Goal: Task Accomplishment & Management: Use online tool/utility

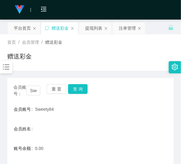
scroll to position [17, 0]
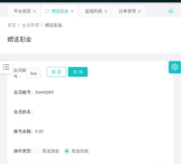
click at [52, 72] on button "重 置" at bounding box center [57, 72] width 20 height 10
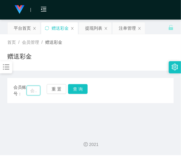
click at [37, 91] on input "text" at bounding box center [34, 91] width 14 height 10
paste input "kaei"
type input "kaei"
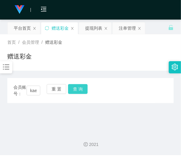
click at [81, 89] on button "查 询" at bounding box center [78, 89] width 20 height 10
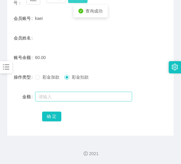
scroll to position [91, 0]
click at [73, 96] on input "text" at bounding box center [83, 97] width 97 height 10
type input "60"
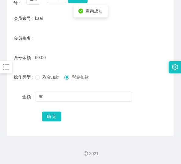
click at [53, 121] on div "确 定" at bounding box center [90, 116] width 97 height 12
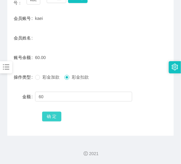
click at [53, 119] on button "确 定" at bounding box center [52, 117] width 20 height 10
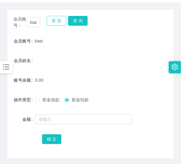
scroll to position [66, 0]
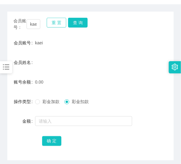
click at [56, 20] on button "重 置" at bounding box center [57, 23] width 20 height 10
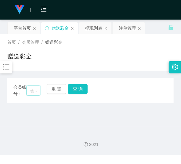
drag, startPoint x: 31, startPoint y: 91, endPoint x: 39, endPoint y: 93, distance: 8.2
click at [32, 91] on input "text" at bounding box center [34, 91] width 14 height 10
paste input "nga"
type input "nga"
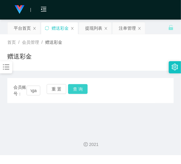
click at [76, 87] on button "查 询" at bounding box center [78, 89] width 20 height 10
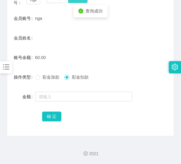
scroll to position [91, 0]
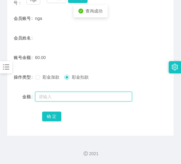
click at [60, 97] on input "text" at bounding box center [83, 97] width 97 height 10
type input "60"
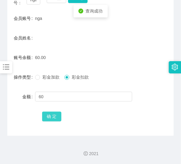
drag, startPoint x: 53, startPoint y: 117, endPoint x: 59, endPoint y: 115, distance: 6.2
click at [53, 118] on button "确 定" at bounding box center [52, 117] width 20 height 10
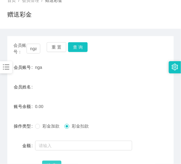
scroll to position [42, 0]
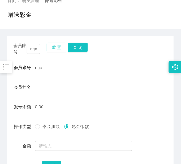
click at [57, 48] on button "重 置" at bounding box center [57, 48] width 20 height 10
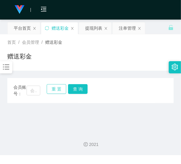
scroll to position [0, 0]
click at [34, 89] on input "text" at bounding box center [34, 91] width 14 height 10
paste input "0183155732"
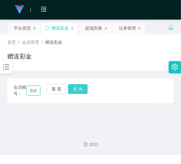
scroll to position [0, 17]
type input "0183155732"
click at [76, 87] on button "查 询" at bounding box center [78, 89] width 20 height 10
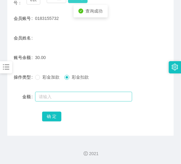
scroll to position [91, 0]
click at [70, 94] on input "text" at bounding box center [83, 97] width 97 height 10
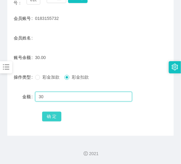
type input "30"
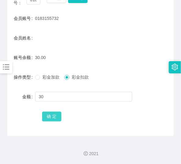
click at [51, 112] on button "确 定" at bounding box center [52, 117] width 20 height 10
drag, startPoint x: 58, startPoint y: 47, endPoint x: 58, endPoint y: 38, distance: 9.5
click at [58, 45] on form "会员账号 0183155732 会员姓名 账号余额 0.00 操作类型 彩金加款 彩金扣款 金额 确 定" at bounding box center [90, 67] width 167 height 110
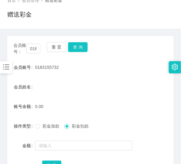
scroll to position [42, 0]
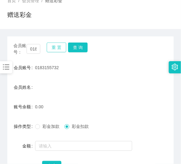
click at [54, 45] on button "重 置" at bounding box center [57, 48] width 20 height 10
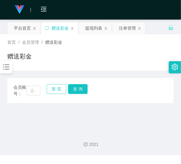
scroll to position [0, 0]
click at [30, 88] on input "text" at bounding box center [34, 91] width 14 height 10
paste input "0175494317"
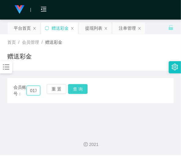
scroll to position [0, 17]
type input "0175494317"
click at [83, 88] on button "查 询" at bounding box center [78, 89] width 20 height 10
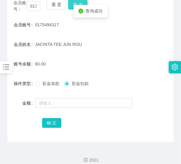
scroll to position [91, 0]
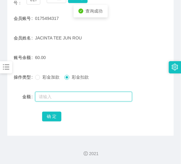
click at [72, 94] on input "text" at bounding box center [83, 97] width 97 height 10
type input "60"
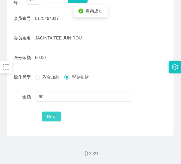
click at [60, 118] on button "确 定" at bounding box center [52, 117] width 20 height 10
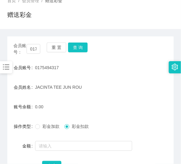
scroll to position [42, 0]
click at [57, 49] on button "重 置" at bounding box center [57, 48] width 20 height 10
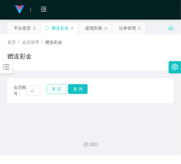
scroll to position [0, 0]
click at [33, 86] on input "text" at bounding box center [34, 91] width 14 height 10
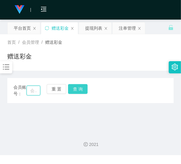
paste input "60175518111"
type input "60175518111"
click at [85, 88] on button "查 询" at bounding box center [78, 89] width 20 height 10
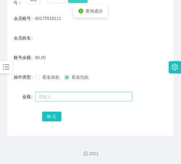
scroll to position [91, 0]
click at [73, 98] on input "text" at bounding box center [83, 97] width 97 height 10
type input "60"
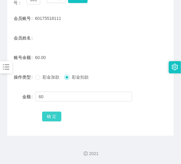
click at [58, 116] on button "确 定" at bounding box center [52, 117] width 20 height 10
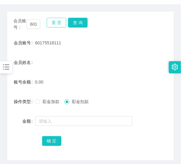
click at [59, 25] on button "重 置" at bounding box center [57, 23] width 20 height 10
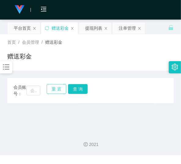
scroll to position [0, 0]
click at [29, 89] on input "text" at bounding box center [34, 91] width 14 height 10
paste input "Ying88"
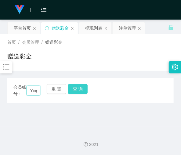
scroll to position [0, 6]
type input "Ying88"
click at [83, 89] on button "查 询" at bounding box center [78, 89] width 20 height 10
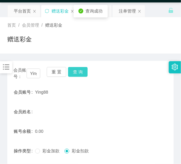
scroll to position [17, 0]
click at [61, 71] on button "重 置" at bounding box center [57, 72] width 20 height 10
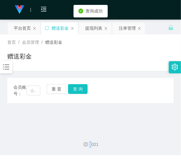
click at [61, 71] on div "会员账号： 重 置 查 询 会员账号 Ying88 会员姓名 账号余额 0.00 操作类型 彩金加款 彩金扣款 金额 确 定" at bounding box center [90, 87] width 167 height 32
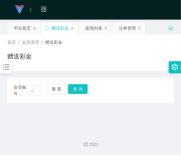
drag, startPoint x: 58, startPoint y: 83, endPoint x: 44, endPoint y: 87, distance: 14.4
click at [56, 87] on div "会员账号： 重 置 查 询 会员账号 Ying88 会员姓名 账号余额 0.00 操作类型 彩金加款 彩金扣款 金额 确 定" at bounding box center [90, 90] width 167 height 25
click at [28, 88] on input "text" at bounding box center [34, 91] width 14 height 10
paste input "Ying88"
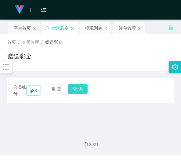
type input "Ying88"
click at [77, 86] on button "查 询" at bounding box center [78, 89] width 20 height 10
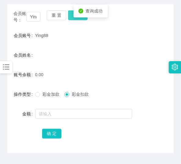
scroll to position [74, 0]
click at [54, 74] on div "0.00" at bounding box center [83, 75] width 97 height 12
click at [57, 21] on div "重 置 查 询" at bounding box center [60, 16] width 27 height 13
click at [56, 20] on div "重 置 查 询" at bounding box center [60, 16] width 27 height 13
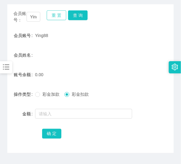
click at [56, 18] on button "重 置" at bounding box center [57, 15] width 20 height 10
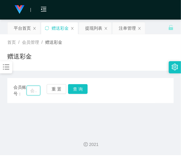
click at [35, 93] on input "text" at bounding box center [34, 91] width 14 height 10
paste input "0175651533"
type input "0175651533"
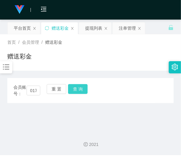
click at [87, 92] on button "查 询" at bounding box center [78, 89] width 20 height 10
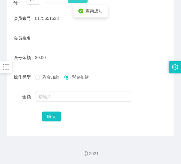
scroll to position [91, 0]
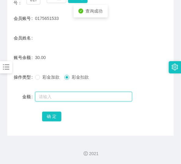
click at [87, 92] on input "text" at bounding box center [83, 97] width 97 height 10
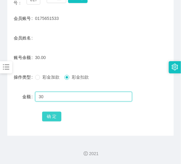
type input "30"
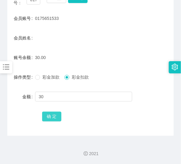
click at [51, 112] on button "确 定" at bounding box center [52, 117] width 20 height 10
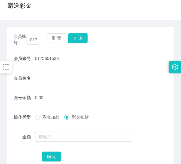
scroll to position [42, 0]
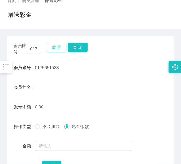
click at [59, 48] on button "重 置" at bounding box center [57, 48] width 20 height 10
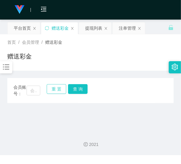
scroll to position [0, 0]
click at [34, 94] on input "text" at bounding box center [34, 91] width 14 height 10
paste input "aefanyl"
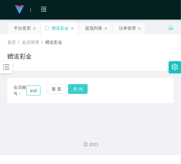
type input "aefanyl"
click at [76, 92] on button "查 询" at bounding box center [78, 89] width 20 height 10
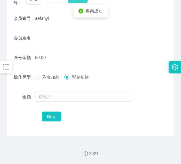
scroll to position [91, 0]
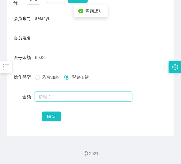
click at [69, 96] on input "text" at bounding box center [83, 97] width 97 height 10
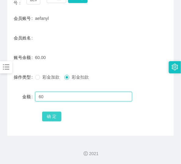
type input "60"
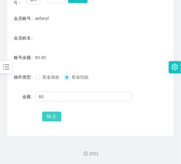
click at [55, 114] on button "确 定" at bounding box center [52, 117] width 20 height 10
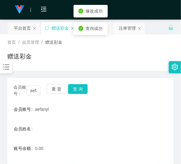
scroll to position [0, 0]
click at [62, 94] on div "重 置 查 询" at bounding box center [60, 90] width 27 height 13
click at [60, 93] on button "重 置" at bounding box center [57, 89] width 20 height 10
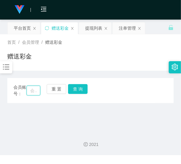
click at [38, 90] on input "text" at bounding box center [34, 91] width 14 height 10
paste input "60184614468"
type input "60184614468"
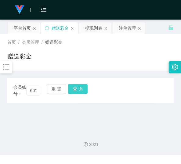
click at [76, 89] on button "查 询" at bounding box center [78, 89] width 20 height 10
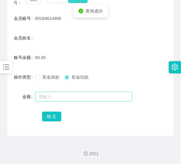
scroll to position [91, 0]
click at [69, 95] on input "text" at bounding box center [83, 97] width 97 height 10
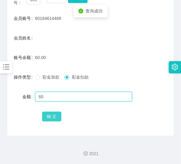
type input "60"
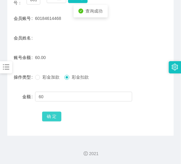
click at [60, 116] on button "确 定" at bounding box center [52, 117] width 20 height 10
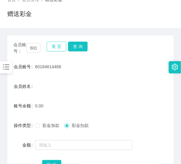
scroll to position [42, 0]
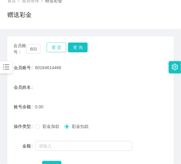
click at [61, 51] on button "重 置" at bounding box center [57, 48] width 20 height 10
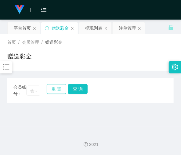
scroll to position [0, 0]
click at [34, 97] on div "会员账号： 重 置 查 询 会员账号 60184614468 会员姓名 账号余额 0.00 操作类型 彩金加款 彩金扣款 金额 确 定" at bounding box center [90, 90] width 167 height 25
click at [34, 90] on input "text" at bounding box center [34, 91] width 14 height 10
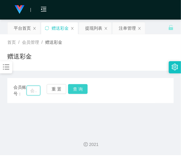
paste input "bibi5048"
type input "bibi5048"
click at [80, 89] on button "查 询" at bounding box center [78, 89] width 20 height 10
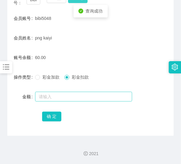
scroll to position [91, 0]
click at [74, 99] on input "text" at bounding box center [83, 97] width 97 height 10
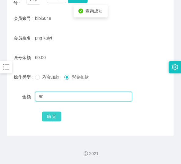
type input "60"
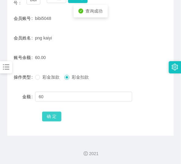
click at [50, 117] on button "确 定" at bounding box center [52, 117] width 20 height 10
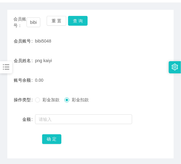
scroll to position [66, 0]
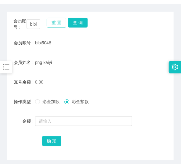
click at [56, 23] on button "重 置" at bounding box center [57, 23] width 20 height 10
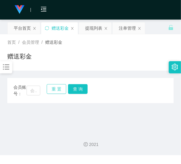
scroll to position [0, 0]
click at [35, 89] on input "text" at bounding box center [34, 91] width 14 height 10
paste input "kingteh"
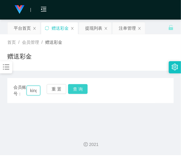
scroll to position [0, 8]
type input "kingteh"
click at [77, 87] on button "查 询" at bounding box center [78, 89] width 20 height 10
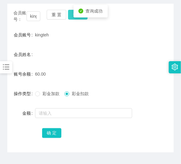
scroll to position [91, 0]
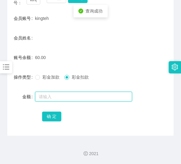
click at [71, 94] on input "text" at bounding box center [83, 97] width 97 height 10
type input "60"
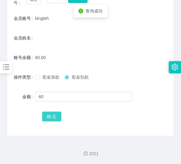
click at [58, 113] on button "确 定" at bounding box center [52, 117] width 20 height 10
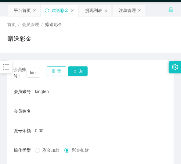
scroll to position [17, 0]
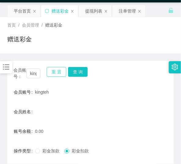
click at [53, 72] on button "重 置" at bounding box center [57, 72] width 20 height 10
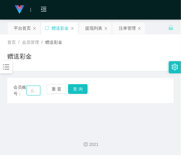
click at [35, 91] on input "text" at bounding box center [34, 91] width 14 height 10
paste input "heng93"
type input "heng93"
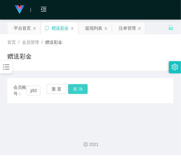
click at [70, 89] on button "查 询" at bounding box center [78, 89] width 20 height 10
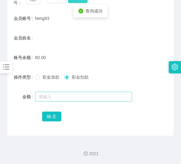
scroll to position [91, 0]
click at [65, 98] on input "text" at bounding box center [83, 97] width 97 height 10
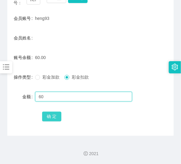
type input "60"
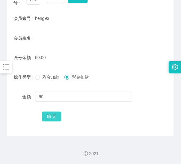
drag, startPoint x: 46, startPoint y: 117, endPoint x: 50, endPoint y: 115, distance: 4.5
click at [47, 117] on button "确 定" at bounding box center [52, 117] width 20 height 10
